Goal: Obtain resource: Download file/media

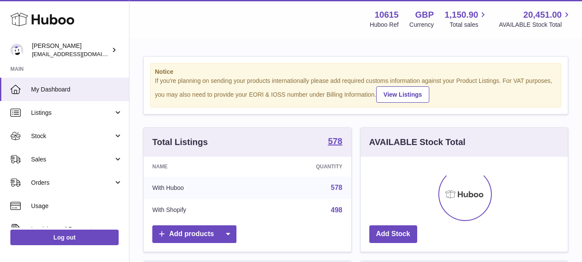
scroll to position [135, 207]
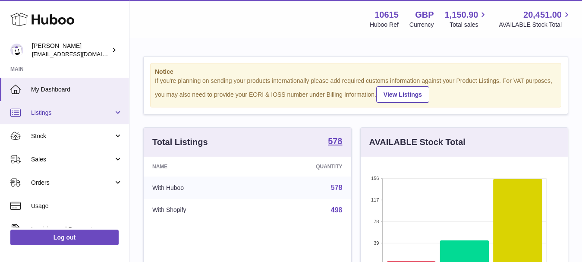
click at [57, 113] on span "Listings" at bounding box center [72, 113] width 82 height 8
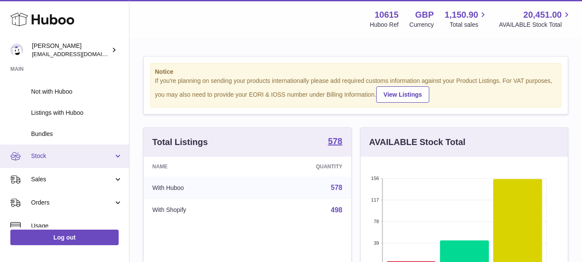
scroll to position [129, 0]
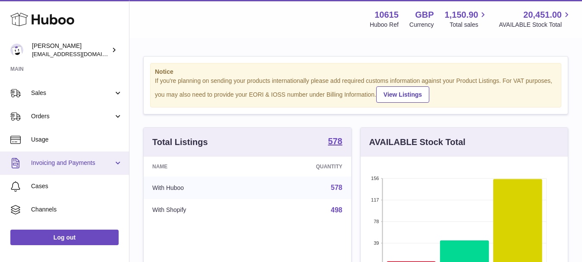
click at [92, 161] on span "Invoicing and Payments" at bounding box center [72, 163] width 82 height 8
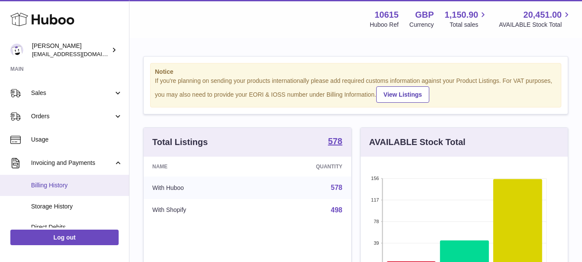
click at [75, 185] on span "Billing History" at bounding box center [76, 185] width 91 height 8
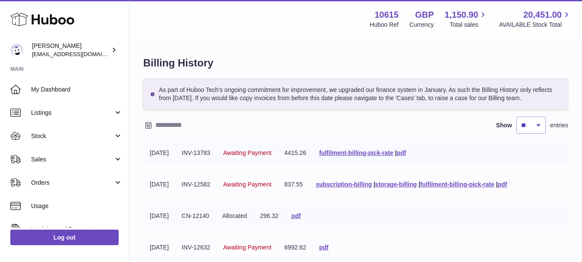
scroll to position [43, 0]
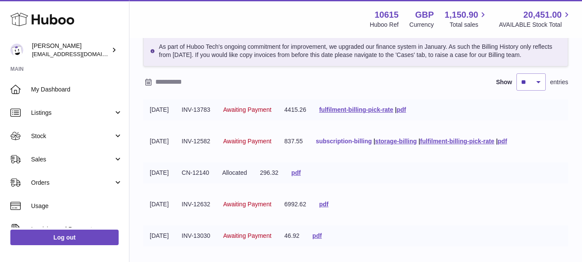
click at [372, 141] on link "subscription-billing" at bounding box center [344, 141] width 56 height 7
click at [417, 141] on link "storage-billing" at bounding box center [395, 141] width 41 height 7
click at [507, 141] on link "pdf" at bounding box center [502, 141] width 9 height 7
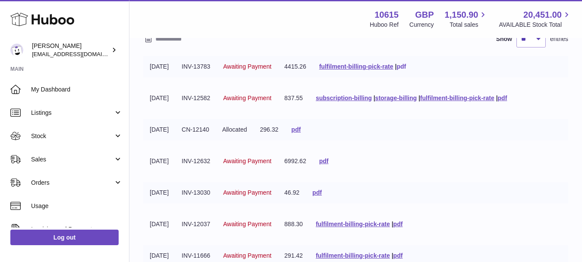
click at [406, 66] on link "pdf" at bounding box center [400, 66] width 9 height 7
click at [507, 97] on link "pdf" at bounding box center [502, 97] width 9 height 7
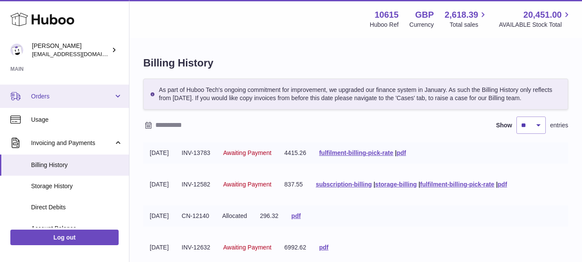
scroll to position [129, 0]
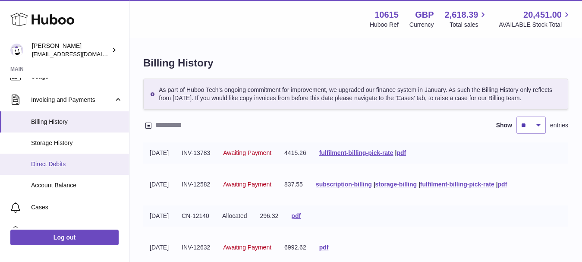
click at [59, 164] on span "Direct Debits" at bounding box center [76, 164] width 91 height 8
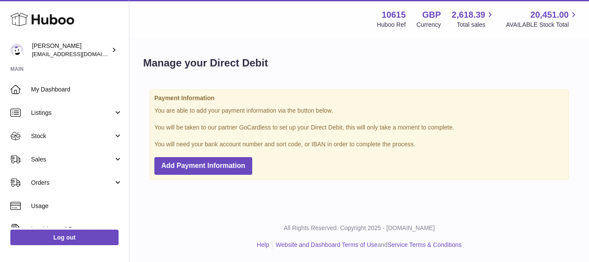
scroll to position [86, 0]
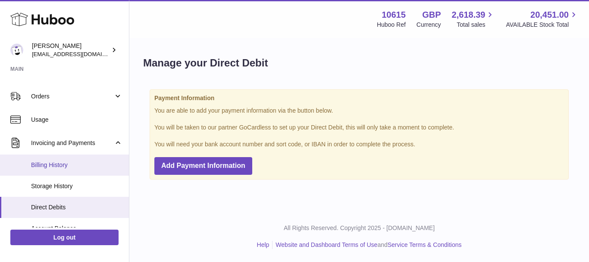
click at [60, 162] on span "Billing History" at bounding box center [76, 165] width 91 height 8
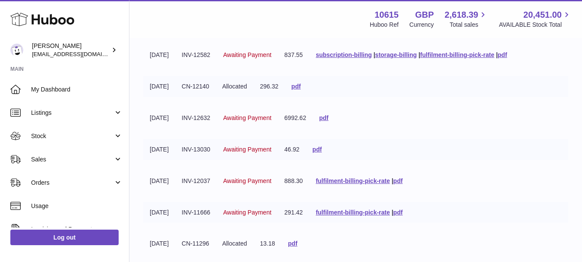
scroll to position [86, 0]
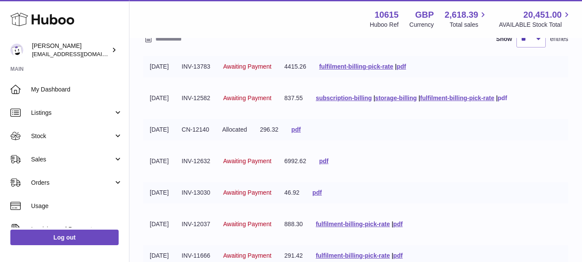
click at [507, 99] on link "pdf" at bounding box center [502, 97] width 9 height 7
click at [507, 96] on link "pdf" at bounding box center [502, 97] width 9 height 7
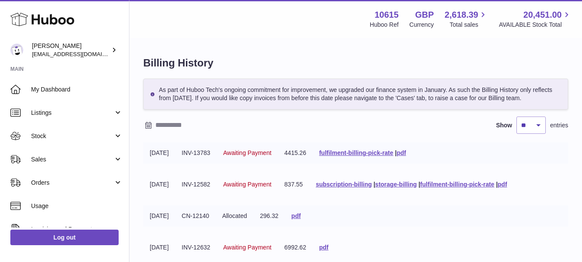
scroll to position [43, 0]
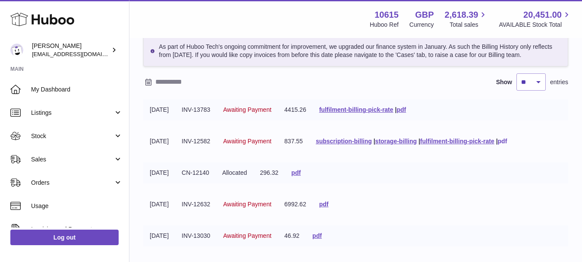
click at [507, 142] on link "pdf" at bounding box center [502, 141] width 9 height 7
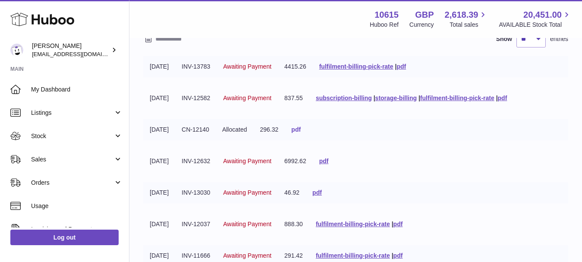
click at [301, 131] on link "pdf" at bounding box center [295, 129] width 9 height 7
